Goal: Task Accomplishment & Management: Use online tool/utility

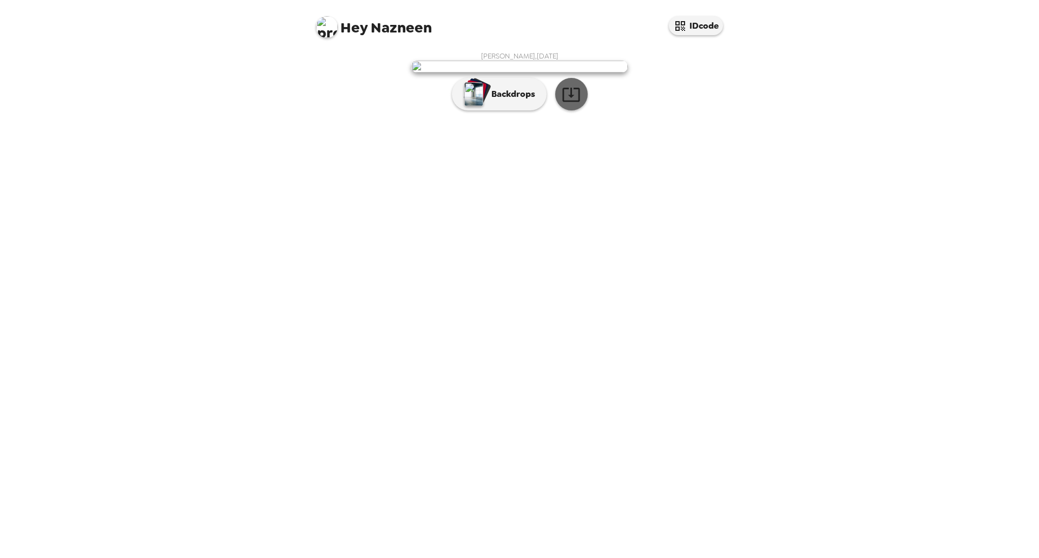
click at [571, 102] on icon "button" at bounding box center [570, 95] width 17 height 14
click at [495, 101] on p "Backdrops" at bounding box center [510, 94] width 49 height 13
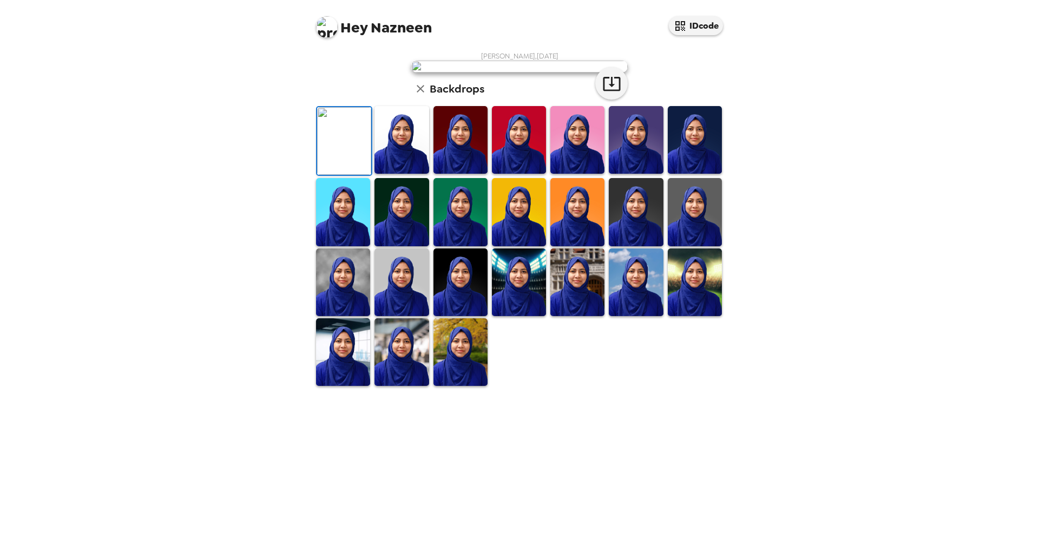
scroll to position [98, 0]
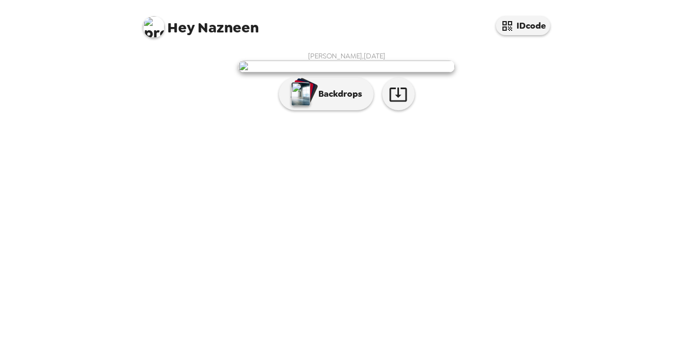
scroll to position [49, 0]
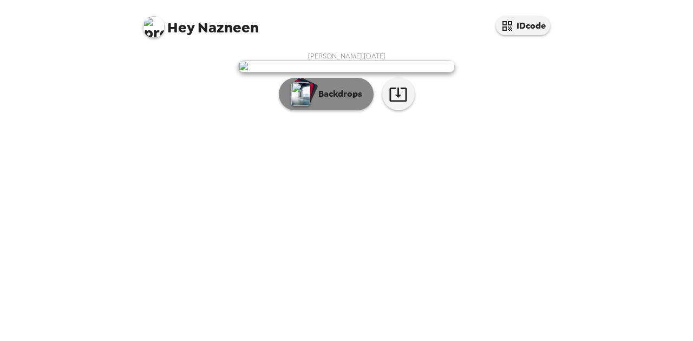
click at [315, 101] on p "Backdrops" at bounding box center [337, 94] width 49 height 13
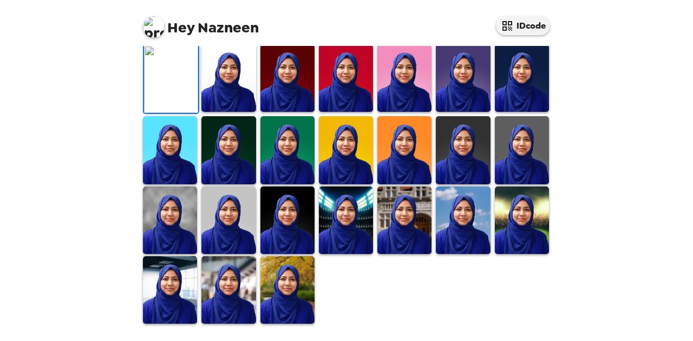
scroll to position [315, 0]
click at [296, 271] on img at bounding box center [287, 290] width 54 height 68
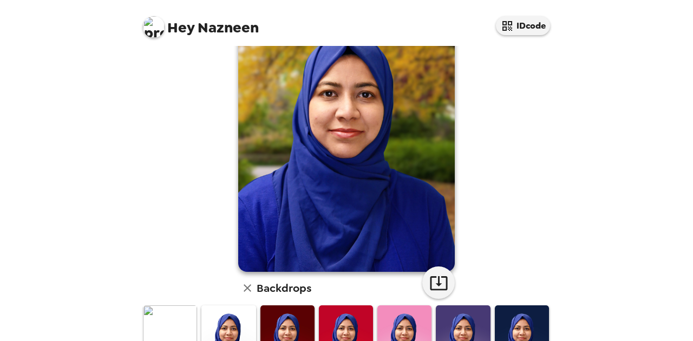
scroll to position [44, 0]
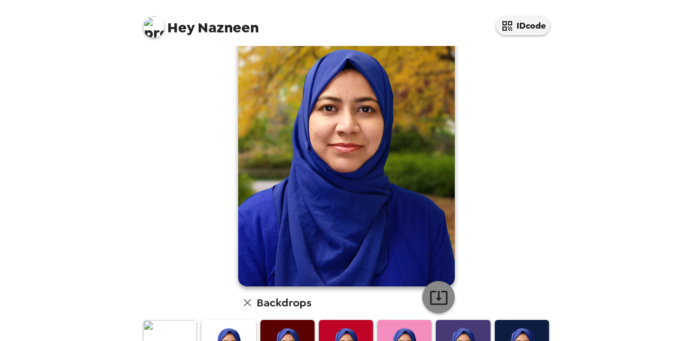
click at [432, 291] on icon "button" at bounding box center [438, 297] width 19 height 19
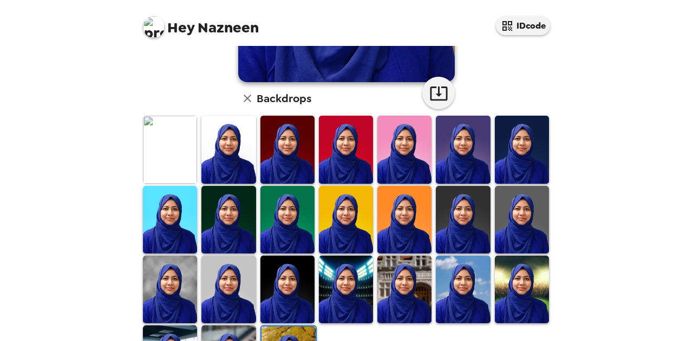
scroll to position [271, 0]
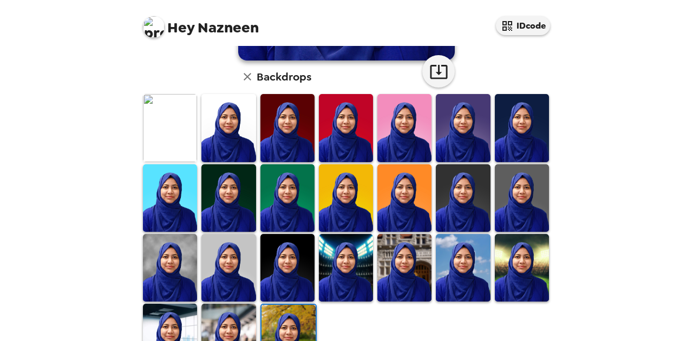
click at [180, 327] on img at bounding box center [170, 338] width 54 height 68
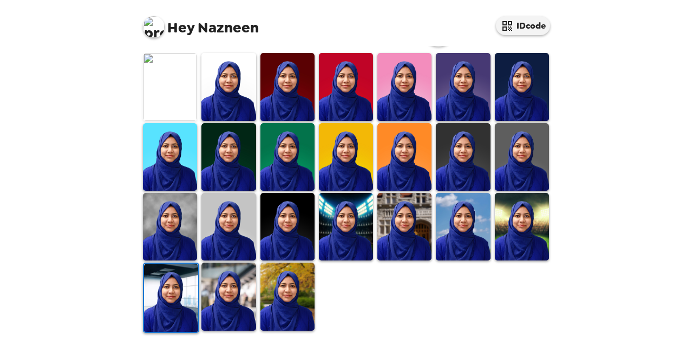
scroll to position [314, 0]
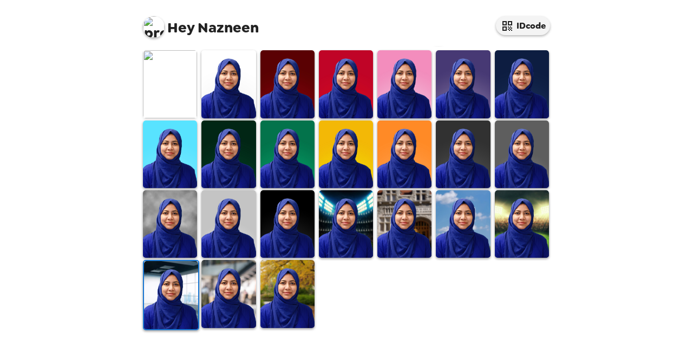
click at [296, 172] on img at bounding box center [287, 155] width 54 height 68
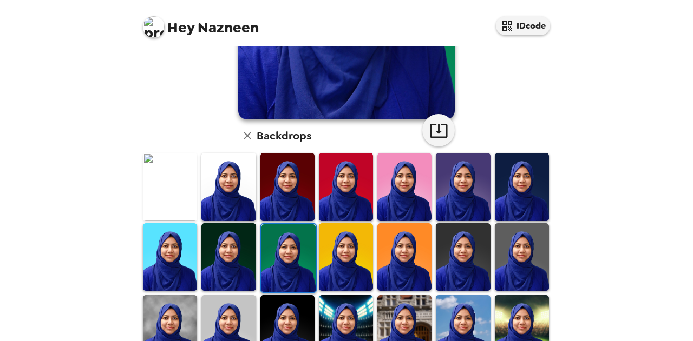
scroll to position [216, 0]
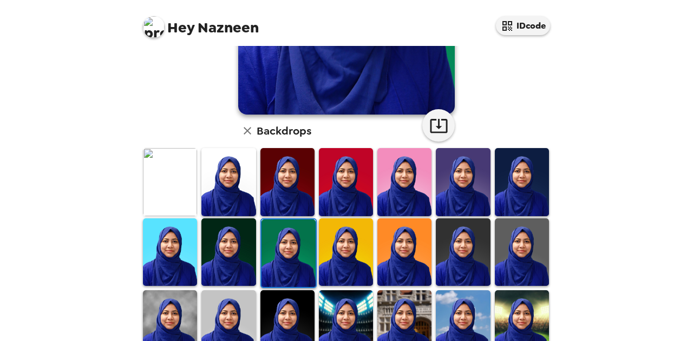
click at [467, 263] on img at bounding box center [463, 253] width 54 height 68
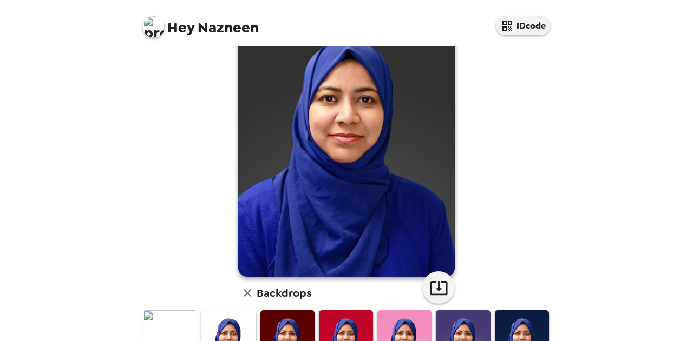
scroll to position [108, 0]
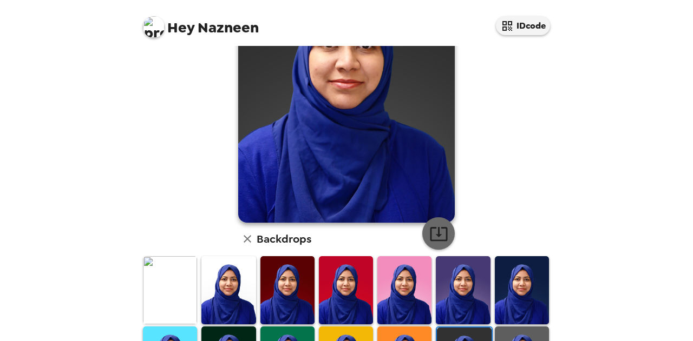
click at [440, 240] on icon "button" at bounding box center [438, 234] width 19 height 19
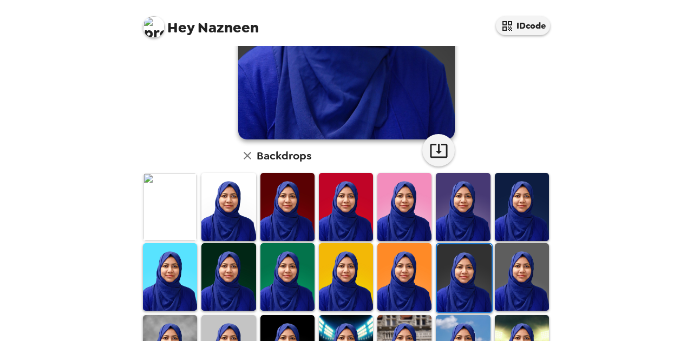
scroll to position [314, 0]
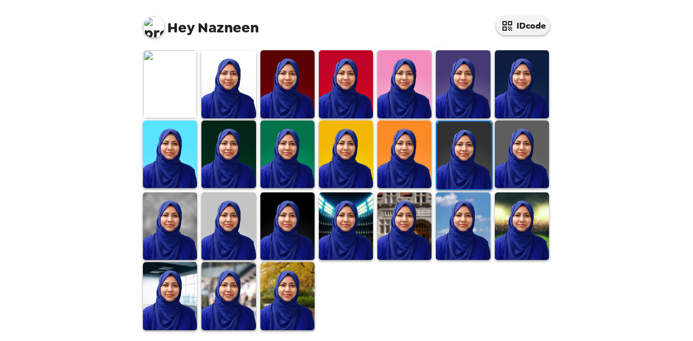
click at [454, 223] on img at bounding box center [463, 227] width 54 height 68
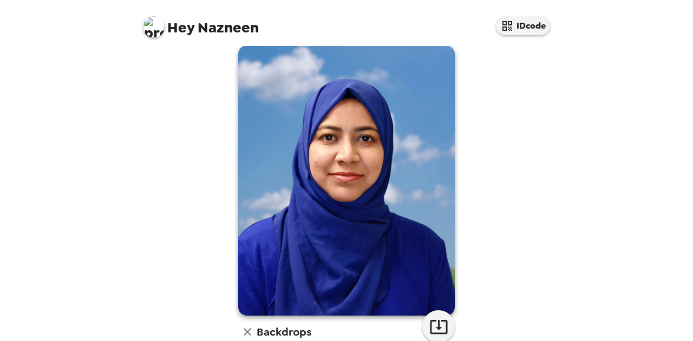
scroll to position [54, 0]
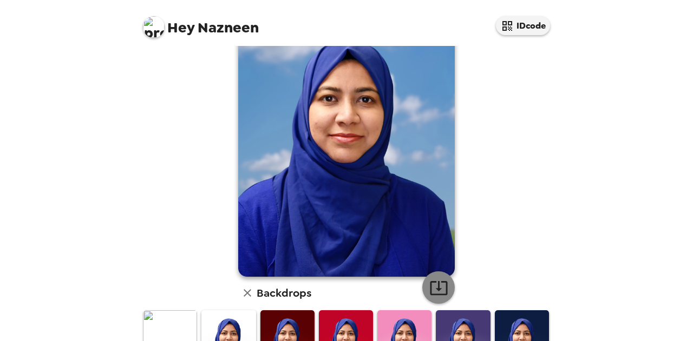
click at [438, 282] on icon "button" at bounding box center [438, 288] width 17 height 14
